Goal: Find contact information: Find contact information

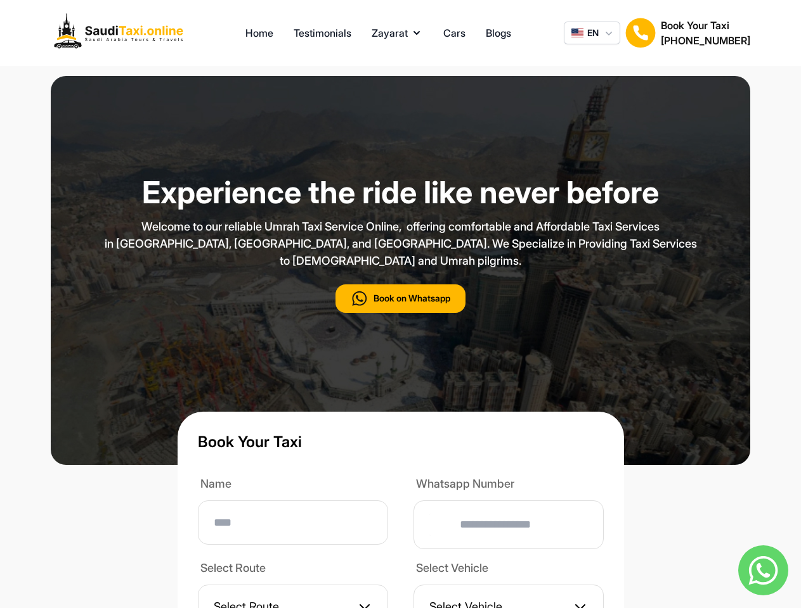
type input "**"
click at [400, 269] on p "Welcome to our reliable Umrah Taxi Service Online, offering comfortable and Aff…" at bounding box center [401, 243] width 634 height 51
click at [397, 33] on button "Zayarat" at bounding box center [396, 32] width 51 height 15
click at [591, 33] on span "EN" at bounding box center [592, 33] width 11 height 13
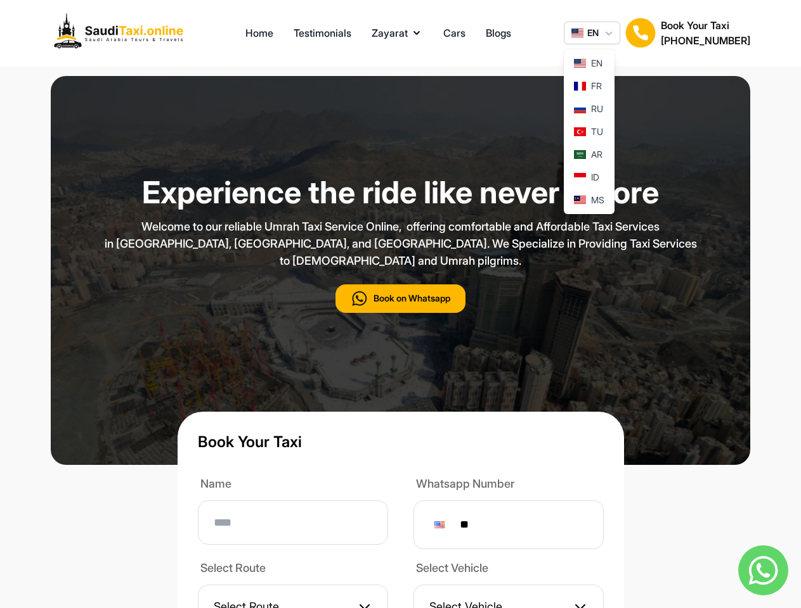
click at [640, 33] on img at bounding box center [640, 33] width 30 height 30
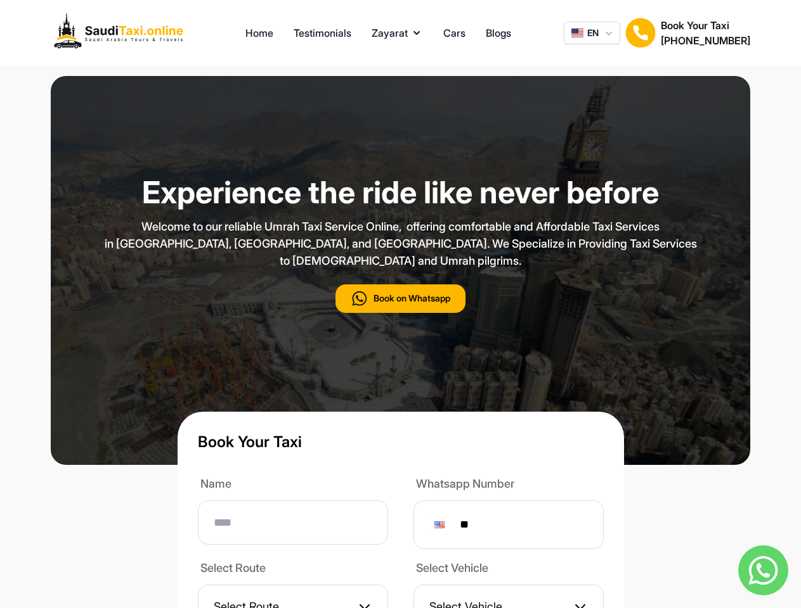
click at [705, 33] on h2 "[PHONE_NUMBER]" at bounding box center [704, 40] width 89 height 15
click at [400, 313] on button "Book on Whatsapp" at bounding box center [400, 299] width 130 height 29
click at [762, 570] on img at bounding box center [763, 571] width 50 height 50
click at [444, 529] on div at bounding box center [439, 525] width 10 height 7
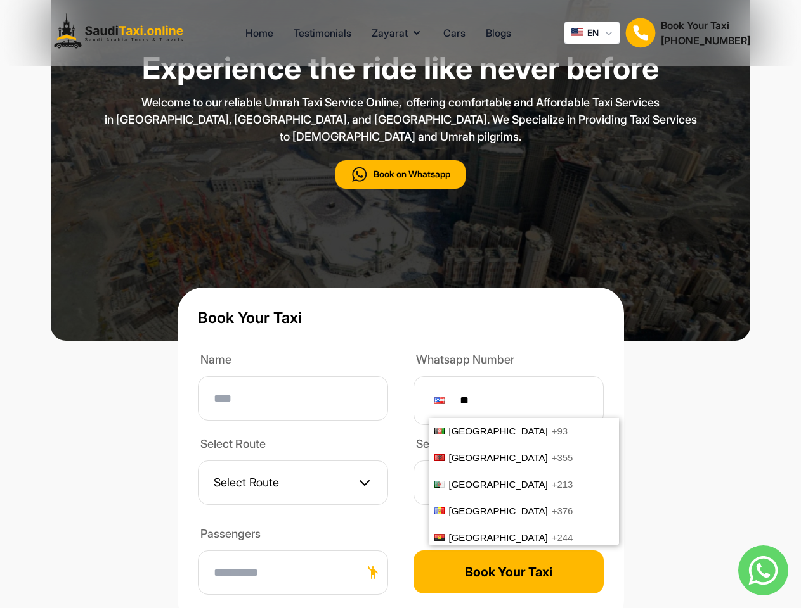
scroll to position [5268, 0]
